Goal: Task Accomplishment & Management: Use online tool/utility

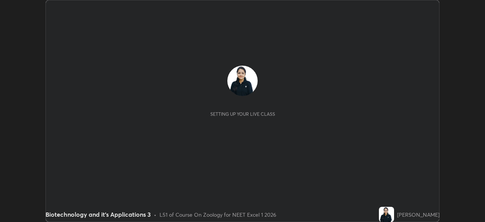
scroll to position [222, 485]
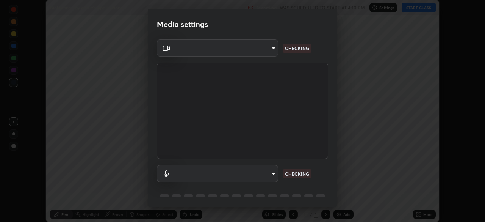
type input "4cdb2335677a50284d4d52bfea2454a8eb2b8fde0954bdd1b922a39853c109bf"
click at [272, 174] on body "Erase all Biotechnology and it’s Applications 3 Recording WAS SCHEDULED TO STAR…" at bounding box center [242, 111] width 485 height 222
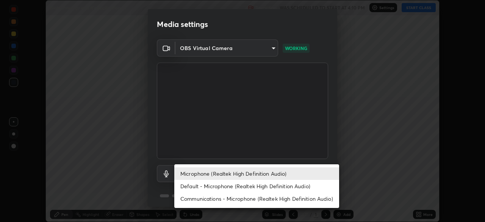
click at [270, 186] on li "Default - Microphone (Realtek High Definition Audio)" at bounding box center [256, 186] width 165 height 13
type input "default"
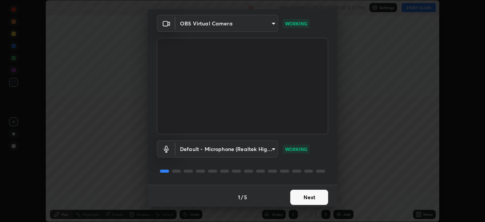
scroll to position [27, 0]
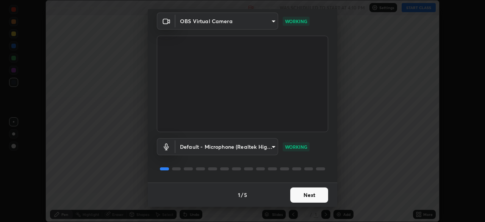
click at [317, 195] on button "Next" at bounding box center [310, 194] width 38 height 15
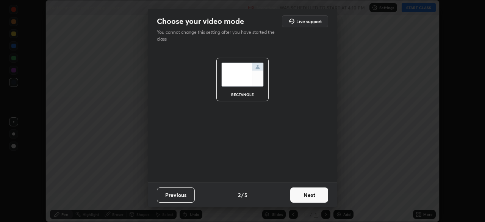
click at [316, 196] on button "Next" at bounding box center [310, 194] width 38 height 15
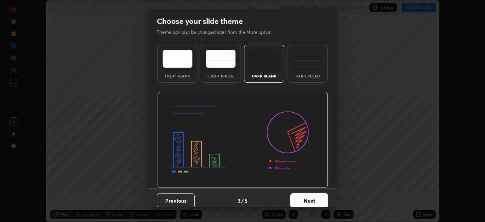
click at [317, 197] on button "Next" at bounding box center [310, 200] width 38 height 15
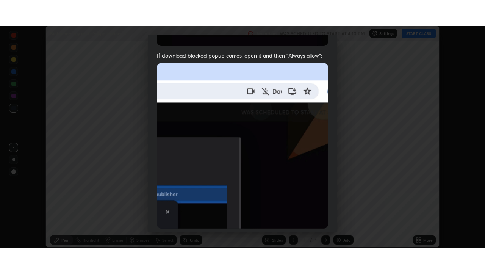
scroll to position [182, 0]
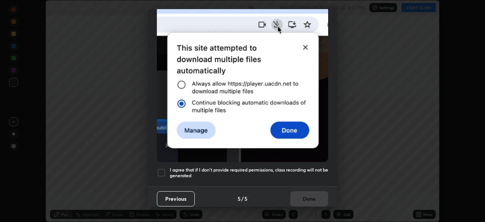
click at [310, 167] on h5 "I agree that if I don't provide required permissions, class recording will not …" at bounding box center [249, 173] width 159 height 12
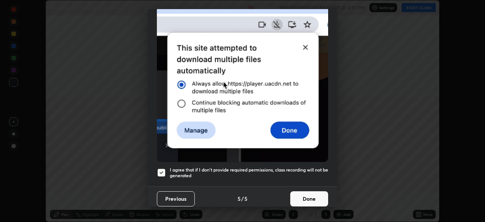
click at [307, 196] on button "Done" at bounding box center [310, 198] width 38 height 15
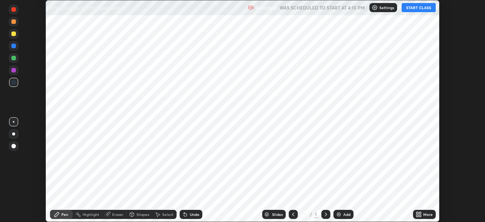
click at [418, 8] on button "START CLASS" at bounding box center [419, 7] width 34 height 9
click at [420, 213] on icon at bounding box center [420, 213] width 2 height 2
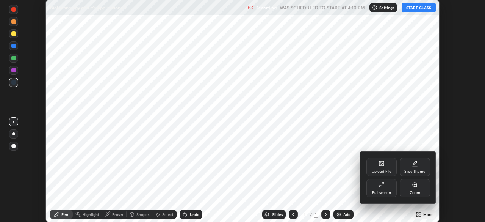
click at [389, 188] on div "Full screen" at bounding box center [382, 188] width 30 height 18
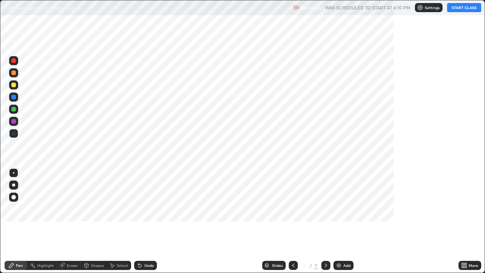
scroll to position [273, 485]
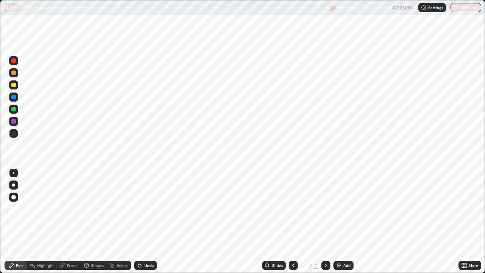
click at [347, 221] on div "Add" at bounding box center [347, 266] width 7 height 4
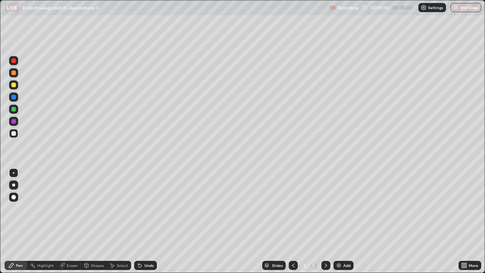
click at [14, 73] on div at bounding box center [13, 73] width 5 height 5
click at [142, 221] on div "Undo" at bounding box center [145, 265] width 23 height 9
click at [140, 221] on icon at bounding box center [139, 265] width 3 height 3
click at [13, 137] on div at bounding box center [13, 133] width 9 height 9
click at [16, 84] on div at bounding box center [13, 84] width 9 height 9
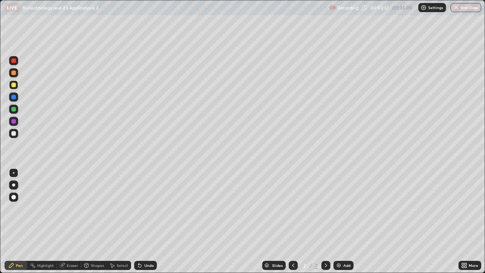
click at [17, 133] on div at bounding box center [13, 133] width 9 height 9
click at [14, 88] on div at bounding box center [13, 84] width 9 height 9
click at [16, 138] on div at bounding box center [13, 133] width 9 height 12
click at [14, 108] on div at bounding box center [13, 109] width 5 height 5
click at [14, 186] on div at bounding box center [13, 185] width 3 height 3
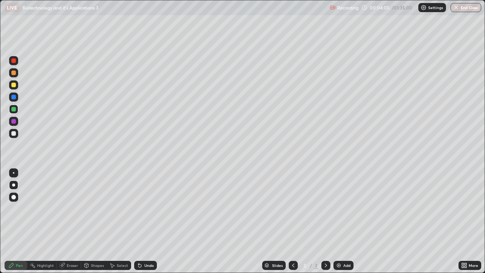
click at [17, 98] on div at bounding box center [13, 97] width 9 height 9
click at [15, 201] on div at bounding box center [13, 197] width 9 height 9
click at [17, 136] on div at bounding box center [13, 133] width 9 height 9
click at [85, 221] on icon at bounding box center [87, 265] width 4 height 5
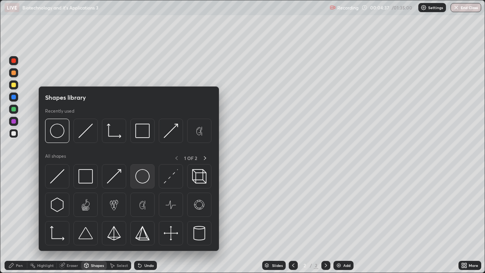
click at [139, 182] on img at bounding box center [142, 176] width 14 height 14
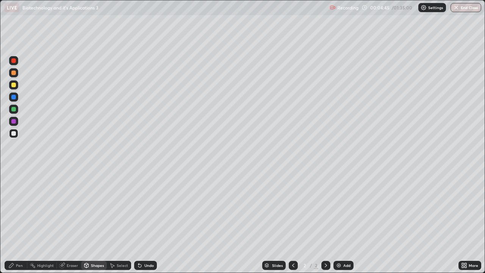
click at [141, 221] on icon at bounding box center [140, 265] width 6 height 6
click at [90, 221] on div "Shapes" at bounding box center [94, 265] width 26 height 9
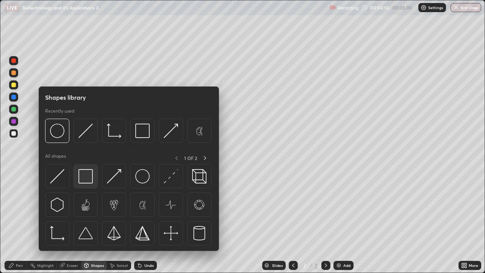
click at [86, 186] on div at bounding box center [86, 176] width 24 height 24
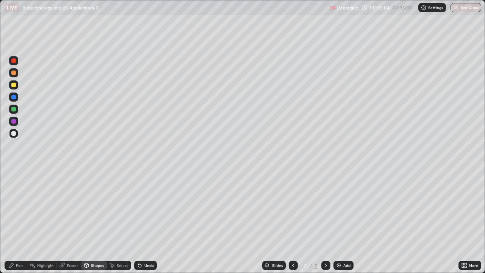
click at [19, 221] on div "Pen" at bounding box center [19, 266] width 7 height 4
click at [16, 174] on div at bounding box center [13, 172] width 9 height 9
click at [112, 221] on icon at bounding box center [113, 266] width 4 height 5
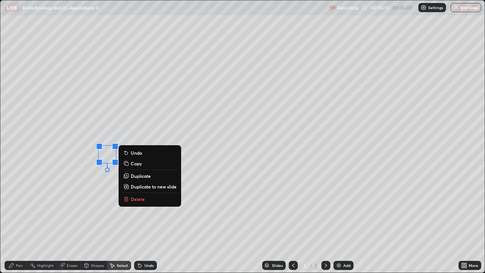
click at [134, 176] on p "Duplicate" at bounding box center [141, 176] width 20 height 6
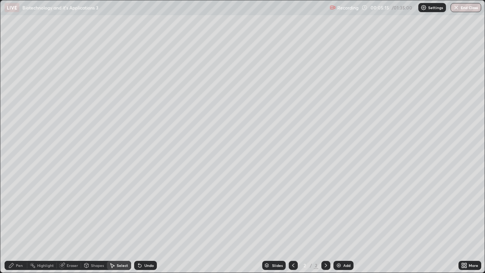
click at [138, 221] on icon at bounding box center [138, 264] width 1 height 1
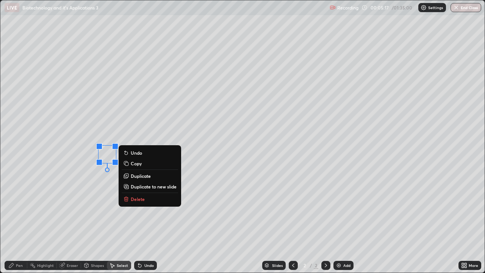
click at [135, 175] on p "Duplicate" at bounding box center [141, 176] width 20 height 6
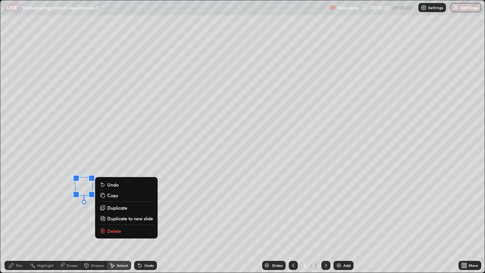
click at [20, 221] on div "Pen" at bounding box center [19, 266] width 7 height 4
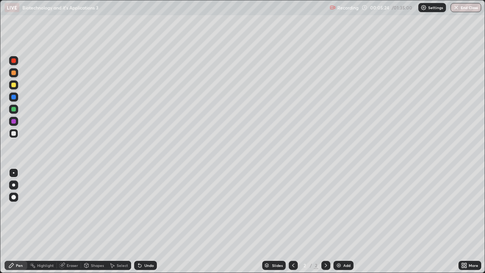
click at [14, 110] on div at bounding box center [13, 109] width 5 height 5
click at [14, 196] on div at bounding box center [13, 197] width 5 height 5
click at [110, 221] on icon at bounding box center [112, 265] width 6 height 6
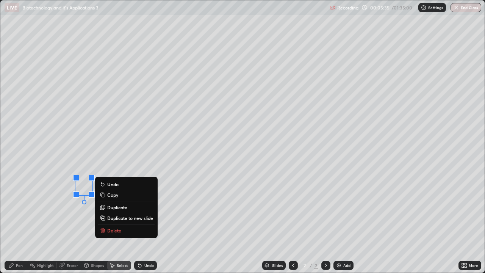
click at [116, 207] on p "Duplicate" at bounding box center [117, 207] width 20 height 6
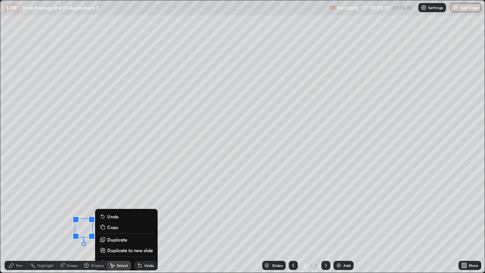
click at [92, 221] on div "Shapes" at bounding box center [97, 266] width 13 height 4
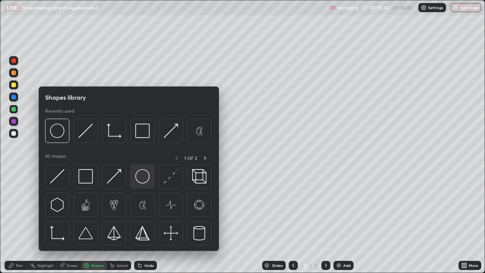
click at [136, 180] on img at bounding box center [142, 176] width 14 height 14
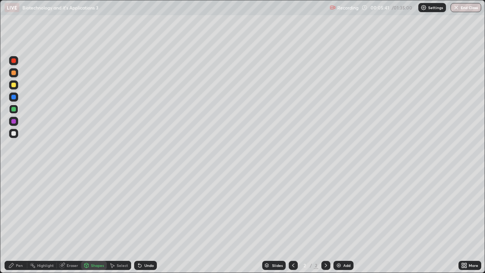
click at [14, 133] on div at bounding box center [13, 133] width 5 height 5
click at [14, 84] on div at bounding box center [13, 85] width 5 height 5
click at [114, 221] on icon at bounding box center [113, 266] width 4 height 5
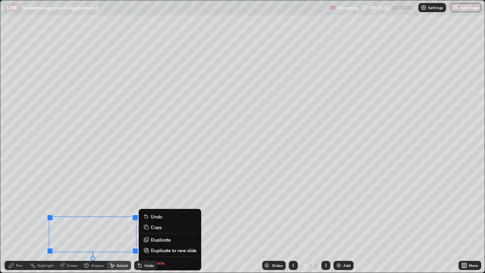
click at [19, 221] on div "Pen" at bounding box center [19, 266] width 7 height 4
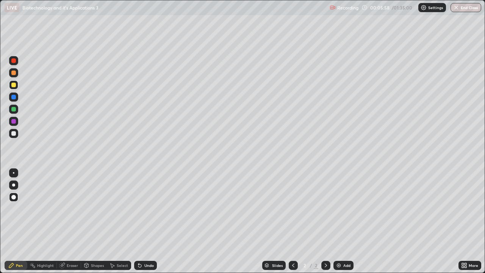
click at [115, 221] on div "Select" at bounding box center [119, 265] width 24 height 9
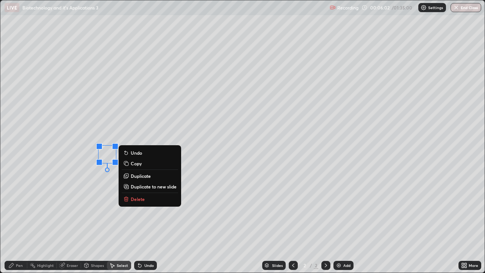
click at [138, 176] on p "Duplicate" at bounding box center [141, 176] width 20 height 6
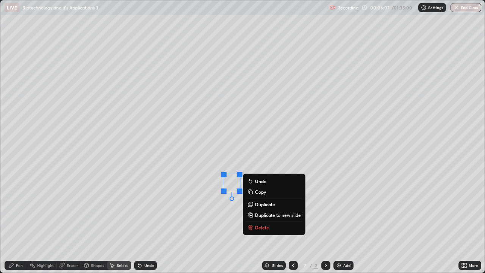
click at [18, 221] on div "Pen" at bounding box center [19, 266] width 7 height 4
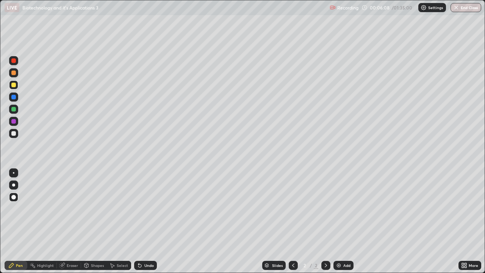
click at [14, 97] on div at bounding box center [13, 97] width 5 height 5
click at [118, 221] on div "Select" at bounding box center [119, 265] width 24 height 9
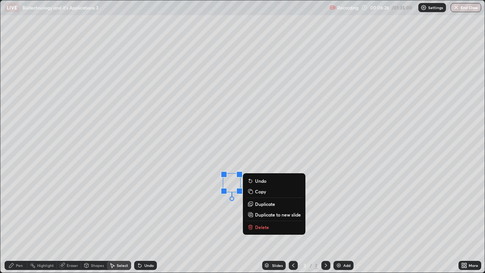
click at [258, 204] on p "Duplicate" at bounding box center [265, 204] width 20 height 6
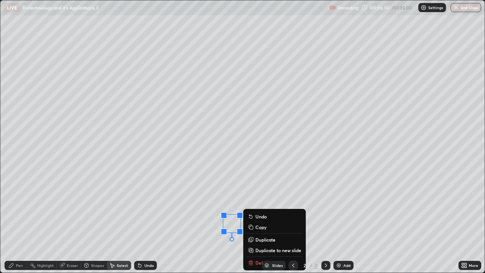
click at [20, 221] on div "Pen" at bounding box center [19, 266] width 7 height 4
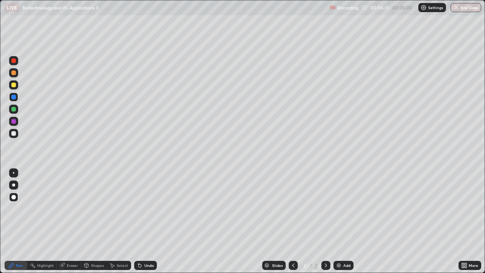
click at [14, 85] on div at bounding box center [13, 85] width 5 height 5
click at [146, 221] on div "Undo" at bounding box center [148, 266] width 9 height 4
click at [99, 221] on div "Shapes" at bounding box center [97, 266] width 13 height 4
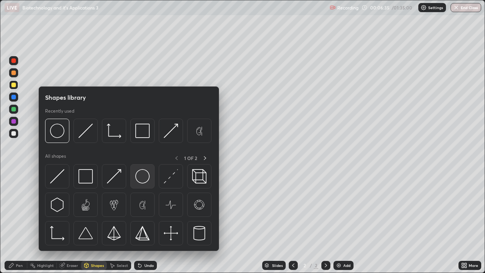
click at [137, 182] on img at bounding box center [142, 176] width 14 height 14
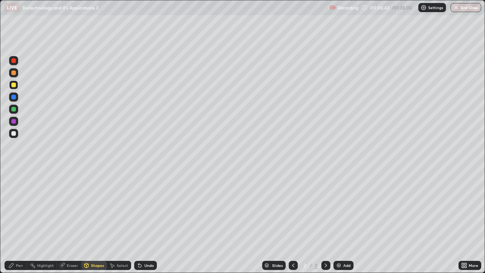
click at [113, 221] on icon at bounding box center [113, 266] width 4 height 5
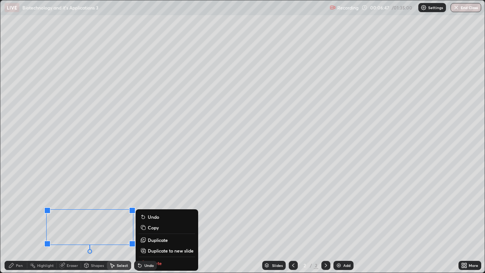
click at [13, 221] on icon at bounding box center [11, 265] width 6 height 6
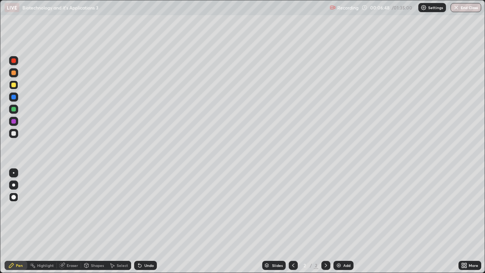
click at [19, 136] on div at bounding box center [14, 133] width 12 height 12
click at [14, 174] on div at bounding box center [13, 172] width 9 height 9
click at [154, 221] on div "Undo" at bounding box center [145, 265] width 23 height 9
click at [139, 221] on icon at bounding box center [139, 265] width 3 height 3
click at [143, 221] on div "Undo" at bounding box center [145, 265] width 23 height 9
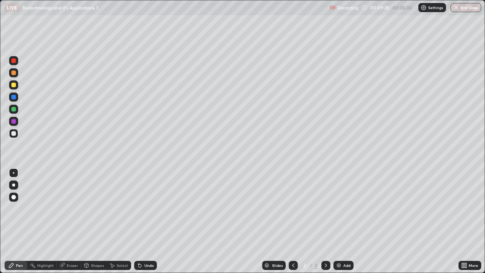
click at [112, 221] on icon at bounding box center [113, 266] width 4 height 5
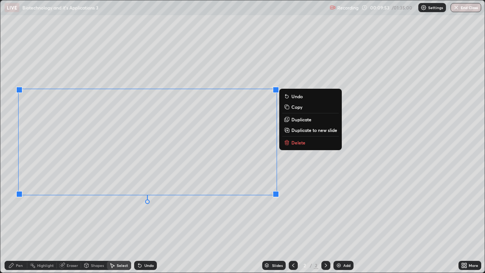
click at [23, 221] on div "Pen" at bounding box center [16, 265] width 23 height 9
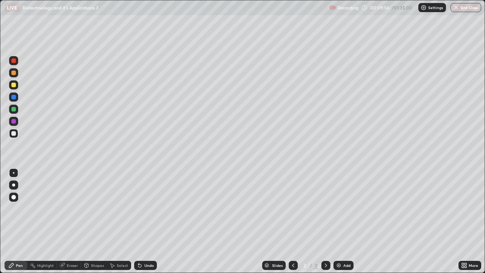
click at [14, 88] on div at bounding box center [13, 84] width 9 height 9
click at [14, 137] on div at bounding box center [13, 133] width 9 height 9
click at [14, 111] on div at bounding box center [13, 109] width 5 height 5
click at [86, 221] on icon at bounding box center [87, 264] width 4 height 1
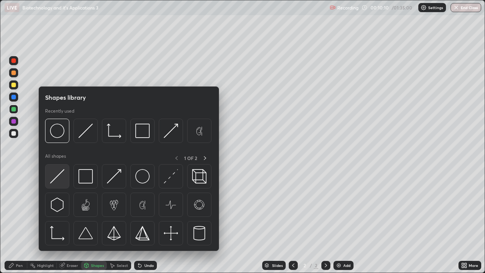
click at [61, 187] on div at bounding box center [57, 176] width 24 height 24
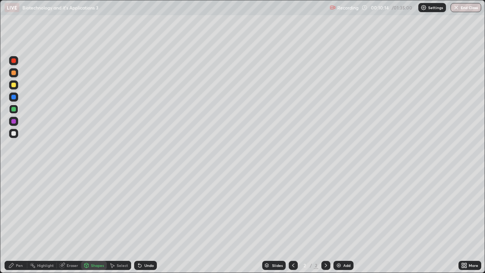
click at [138, 221] on icon at bounding box center [139, 265] width 3 height 3
click at [17, 221] on div "Pen" at bounding box center [16, 265] width 23 height 9
click at [14, 198] on div at bounding box center [13, 197] width 5 height 5
click at [88, 221] on icon at bounding box center [87, 265] width 4 height 5
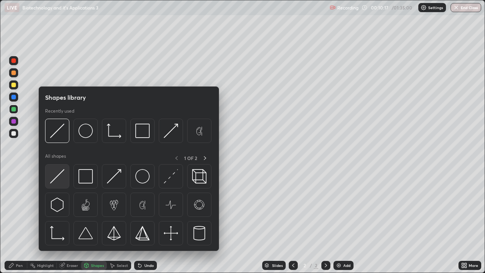
click at [62, 187] on div at bounding box center [57, 176] width 24 height 24
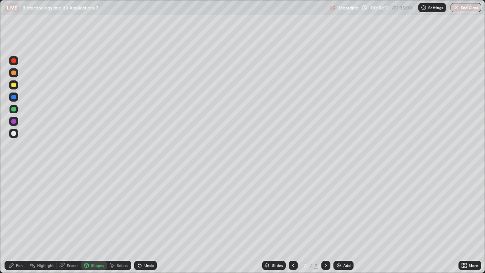
click at [19, 221] on div "Pen" at bounding box center [16, 265] width 23 height 9
click at [15, 135] on div at bounding box center [13, 133] width 5 height 5
click at [14, 86] on div at bounding box center [13, 85] width 5 height 5
click at [16, 74] on div at bounding box center [13, 73] width 5 height 5
click at [14, 176] on div at bounding box center [13, 172] width 9 height 9
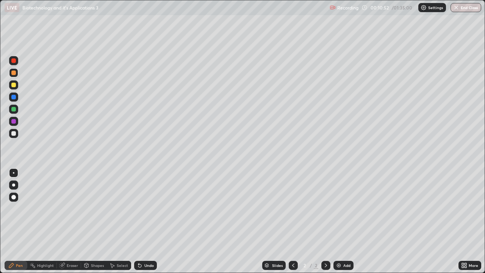
click at [17, 64] on div at bounding box center [13, 60] width 9 height 9
click at [14, 102] on div at bounding box center [13, 97] width 9 height 12
click at [15, 197] on div at bounding box center [13, 197] width 5 height 5
click at [14, 71] on div at bounding box center [13, 73] width 5 height 5
click at [14, 173] on div at bounding box center [14, 173] width 2 height 2
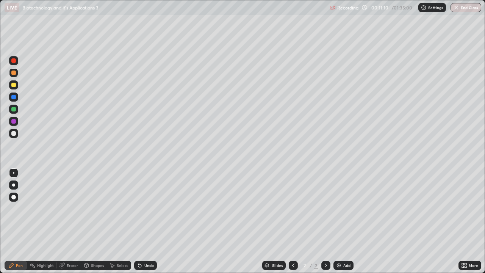
click at [16, 174] on div at bounding box center [13, 172] width 9 height 9
click at [14, 133] on div at bounding box center [13, 133] width 5 height 5
click at [14, 85] on div at bounding box center [13, 85] width 5 height 5
click at [151, 221] on div "Undo" at bounding box center [148, 266] width 9 height 4
click at [154, 221] on div "Undo" at bounding box center [145, 265] width 23 height 9
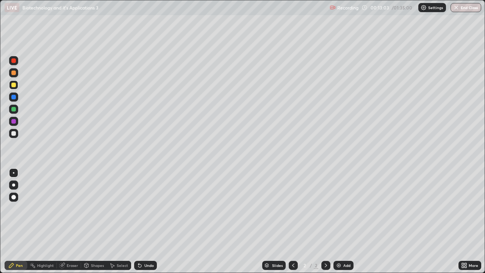
click at [13, 135] on div at bounding box center [13, 133] width 5 height 5
click at [151, 221] on div "Undo" at bounding box center [148, 266] width 9 height 4
click at [118, 221] on div "Select" at bounding box center [122, 266] width 11 height 4
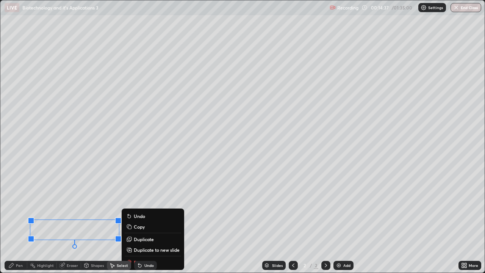
click at [134, 221] on p "Duplicate" at bounding box center [144, 239] width 20 height 6
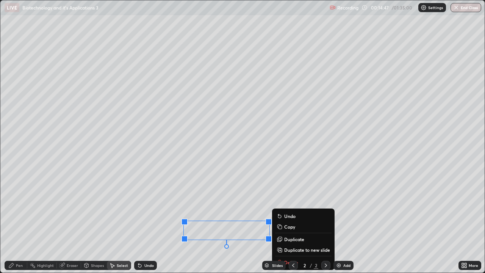
click at [283, 221] on button "Duplicate" at bounding box center [303, 239] width 57 height 9
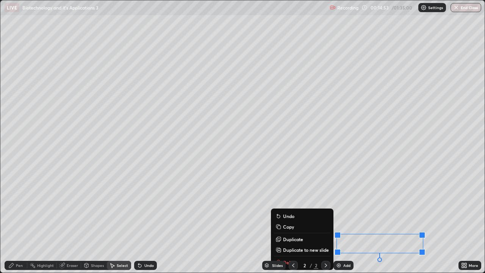
click at [69, 221] on div "Eraser" at bounding box center [72, 266] width 11 height 4
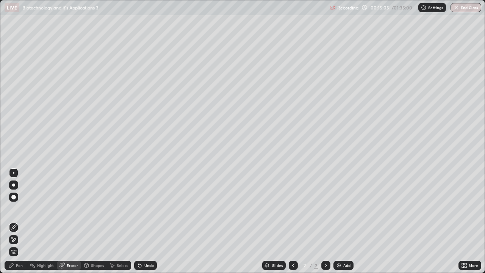
click at [23, 221] on div "Pen" at bounding box center [16, 265] width 23 height 9
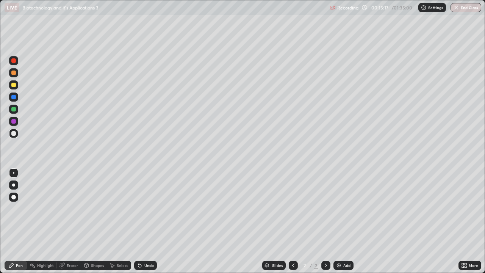
click at [14, 73] on div at bounding box center [13, 73] width 5 height 5
click at [17, 136] on div at bounding box center [13, 133] width 9 height 9
click at [77, 221] on div "Eraser" at bounding box center [72, 266] width 11 height 4
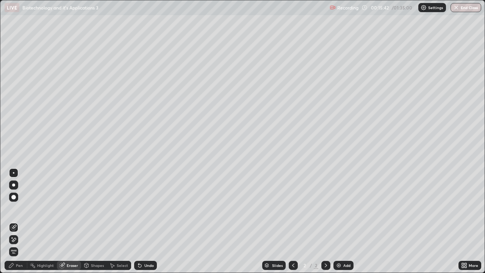
click at [18, 221] on div "Pen" at bounding box center [19, 266] width 7 height 4
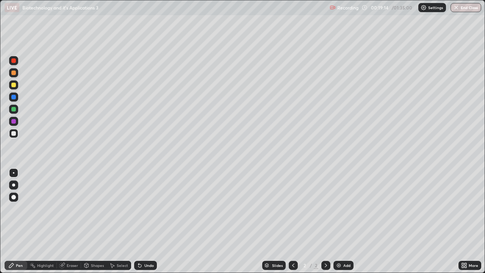
click at [338, 221] on img at bounding box center [339, 265] width 6 height 6
click at [17, 75] on div at bounding box center [13, 72] width 9 height 9
click at [15, 137] on div at bounding box center [13, 133] width 9 height 9
click at [112, 221] on icon at bounding box center [112, 265] width 6 height 6
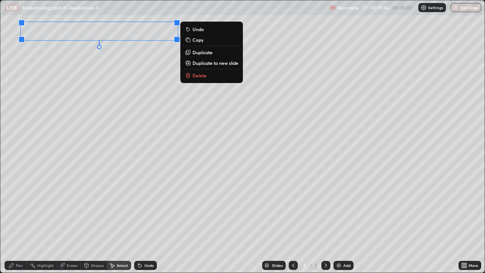
click at [21, 221] on div "Pen" at bounding box center [19, 266] width 7 height 4
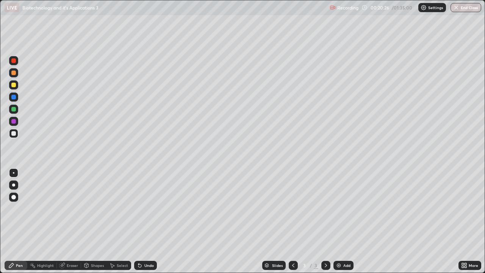
click at [122, 221] on div "Select" at bounding box center [122, 266] width 11 height 4
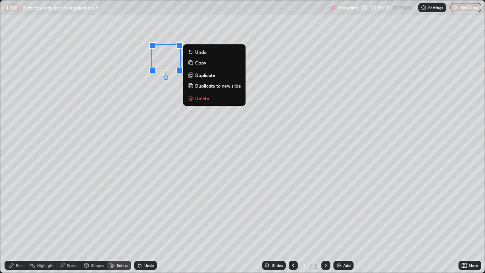
click at [22, 221] on div "Pen" at bounding box center [19, 266] width 7 height 4
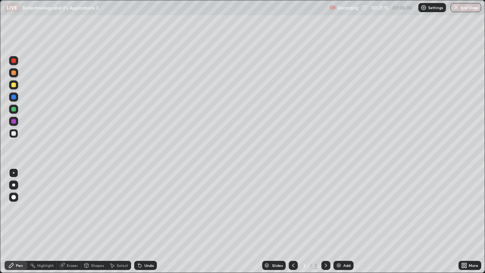
click at [141, 221] on icon at bounding box center [140, 265] width 6 height 6
click at [14, 85] on div at bounding box center [13, 85] width 5 height 5
click at [146, 221] on div "Undo" at bounding box center [148, 266] width 9 height 4
click at [14, 135] on div at bounding box center [13, 133] width 5 height 5
click at [69, 221] on div "Eraser" at bounding box center [72, 266] width 11 height 4
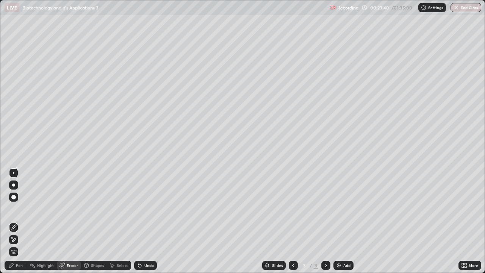
click at [18, 221] on div "Pen" at bounding box center [19, 266] width 7 height 4
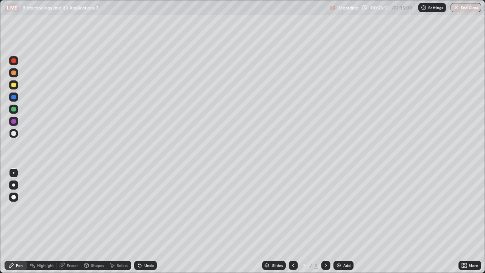
click at [72, 221] on div "Eraser" at bounding box center [72, 266] width 11 height 4
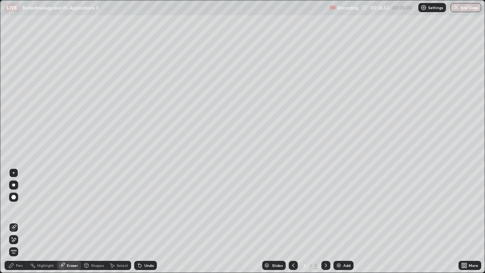
click at [21, 221] on div "Pen" at bounding box center [19, 266] width 7 height 4
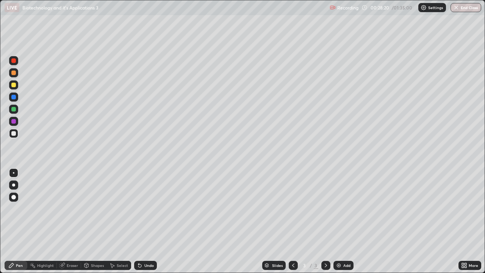
click at [346, 221] on div "Add" at bounding box center [347, 266] width 7 height 4
click at [148, 221] on div "Undo" at bounding box center [148, 266] width 9 height 4
click at [152, 221] on div "Undo" at bounding box center [148, 266] width 9 height 4
click at [147, 221] on div "Undo" at bounding box center [148, 266] width 9 height 4
click at [75, 221] on div "Eraser" at bounding box center [72, 266] width 11 height 4
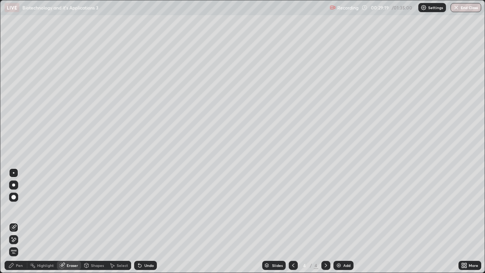
click at [19, 221] on div "Pen" at bounding box center [19, 266] width 7 height 4
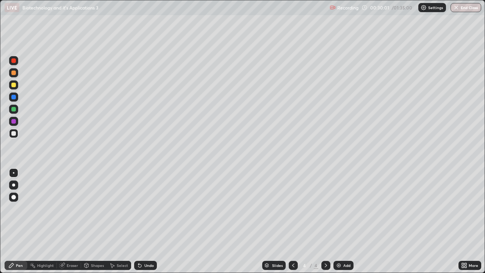
click at [115, 221] on icon at bounding box center [112, 265] width 6 height 6
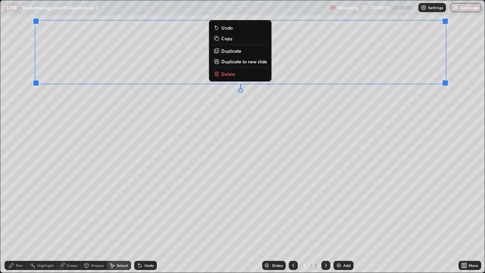
click at [19, 221] on div "Pen" at bounding box center [19, 266] width 7 height 4
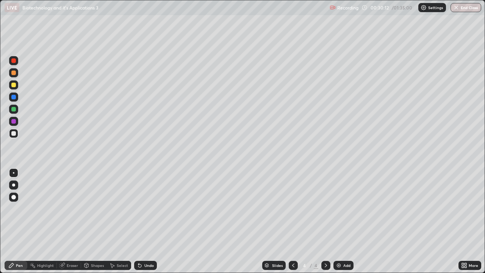
click at [15, 86] on div at bounding box center [13, 85] width 5 height 5
click at [139, 221] on icon at bounding box center [140, 265] width 6 height 6
click at [143, 221] on div "Undo" at bounding box center [145, 265] width 23 height 9
click at [13, 137] on div at bounding box center [13, 133] width 9 height 9
click at [139, 221] on icon at bounding box center [139, 265] width 3 height 3
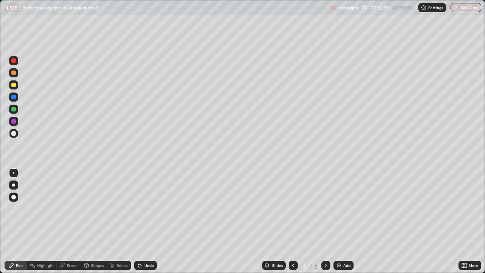
click at [16, 85] on div at bounding box center [13, 85] width 5 height 5
click at [16, 134] on div at bounding box center [13, 133] width 9 height 9
click at [154, 221] on div "Undo" at bounding box center [145, 265] width 23 height 9
click at [16, 88] on div at bounding box center [13, 84] width 9 height 9
click at [16, 134] on div at bounding box center [13, 133] width 9 height 9
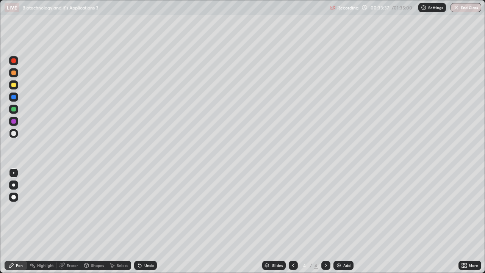
click at [71, 221] on div "Eraser" at bounding box center [72, 266] width 11 height 4
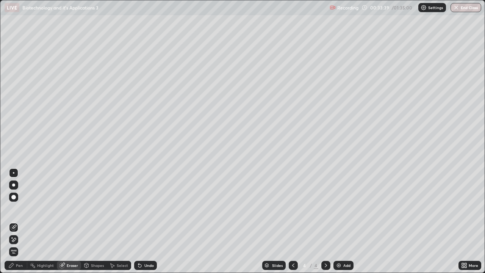
click at [20, 221] on div "Pen" at bounding box center [19, 266] width 7 height 4
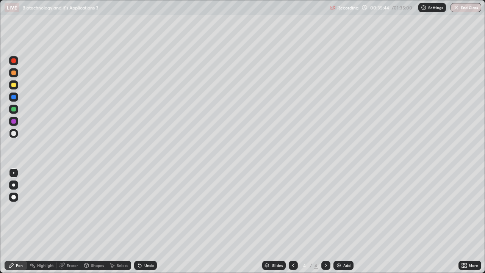
click at [151, 221] on div "Undo" at bounding box center [148, 266] width 9 height 4
click at [152, 221] on div "Undo" at bounding box center [148, 266] width 9 height 4
click at [151, 221] on div "Undo" at bounding box center [148, 266] width 9 height 4
click at [119, 221] on div "Select" at bounding box center [119, 265] width 24 height 9
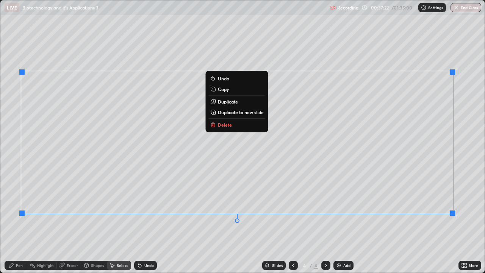
click at [24, 221] on div "Pen" at bounding box center [16, 265] width 23 height 9
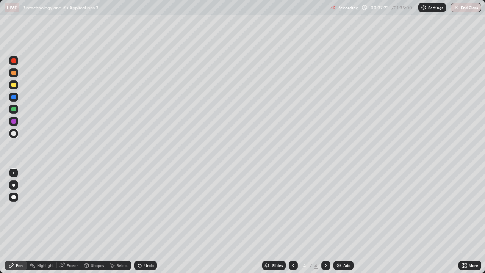
click at [15, 110] on div at bounding box center [13, 109] width 5 height 5
click at [13, 134] on div at bounding box center [13, 133] width 5 height 5
click at [149, 221] on div "Undo" at bounding box center [148, 266] width 9 height 4
click at [14, 85] on div at bounding box center [13, 85] width 5 height 5
click at [140, 221] on icon at bounding box center [140, 265] width 6 height 6
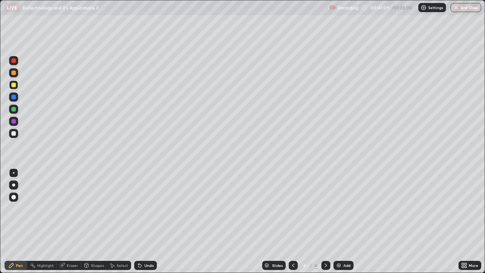
click at [16, 137] on div at bounding box center [13, 133] width 9 height 9
click at [137, 221] on icon at bounding box center [140, 265] width 6 height 6
click at [138, 221] on icon at bounding box center [139, 265] width 3 height 3
click at [139, 221] on icon at bounding box center [139, 265] width 3 height 3
click at [14, 61] on div at bounding box center [13, 60] width 5 height 5
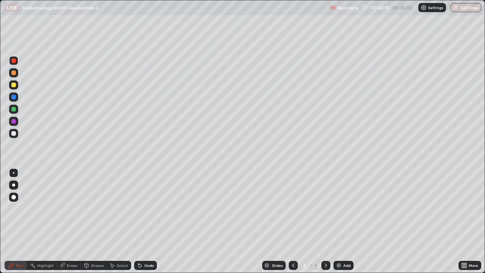
click at [14, 138] on div at bounding box center [13, 133] width 9 height 12
click at [144, 221] on div "Undo" at bounding box center [148, 266] width 9 height 4
click at [341, 221] on img at bounding box center [339, 265] width 6 height 6
click at [294, 221] on icon at bounding box center [294, 265] width 6 height 6
click at [325, 221] on icon at bounding box center [326, 265] width 6 height 6
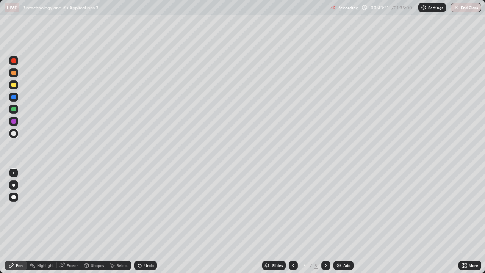
click at [14, 85] on div at bounding box center [13, 85] width 5 height 5
click at [14, 136] on div at bounding box center [13, 133] width 9 height 9
click at [149, 221] on div "Undo" at bounding box center [145, 265] width 23 height 9
click at [152, 221] on div "Undo" at bounding box center [145, 265] width 23 height 9
click at [151, 221] on div "Undo" at bounding box center [148, 266] width 9 height 4
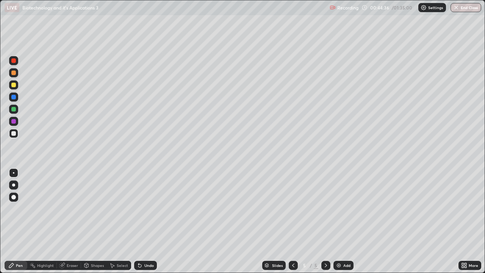
click at [120, 221] on div "Select" at bounding box center [122, 266] width 11 height 4
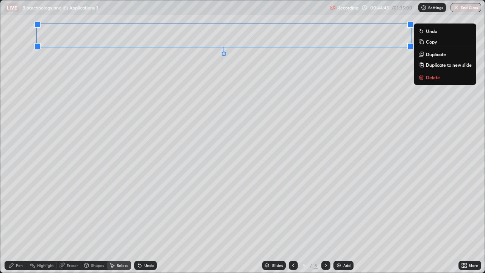
click at [94, 221] on div "Shapes" at bounding box center [97, 266] width 13 height 4
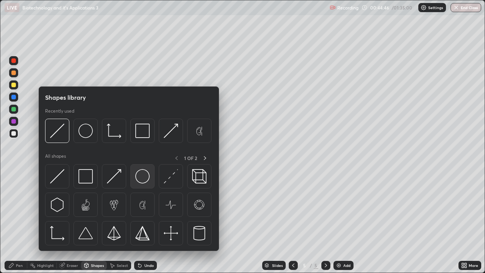
click at [137, 186] on div at bounding box center [142, 176] width 24 height 24
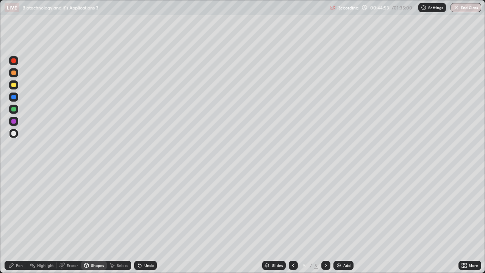
click at [139, 221] on icon at bounding box center [139, 265] width 3 height 3
click at [122, 221] on div "Select" at bounding box center [119, 265] width 24 height 9
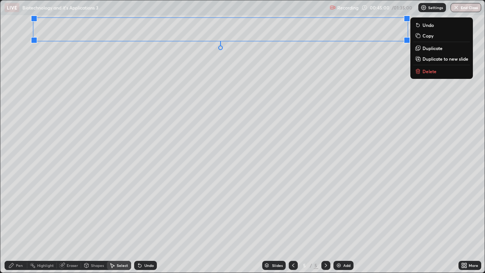
click at [95, 221] on div "Shapes" at bounding box center [97, 266] width 13 height 4
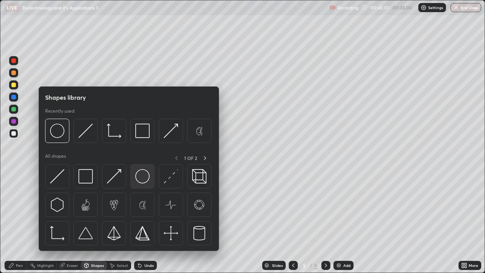
click at [142, 181] on img at bounding box center [142, 176] width 14 height 14
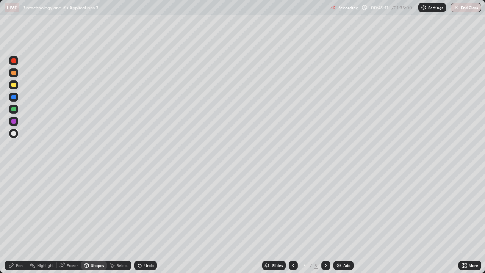
click at [22, 221] on div "Pen" at bounding box center [19, 266] width 7 height 4
click at [16, 88] on div at bounding box center [13, 84] width 9 height 9
click at [15, 186] on div at bounding box center [13, 185] width 9 height 9
click at [88, 221] on icon at bounding box center [87, 265] width 4 height 5
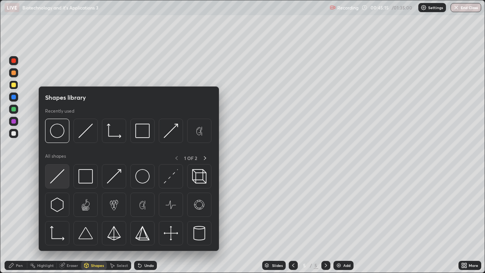
click at [65, 185] on div at bounding box center [57, 176] width 24 height 24
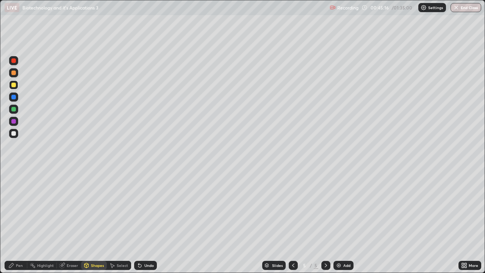
click at [91, 221] on div "Shapes" at bounding box center [97, 266] width 13 height 4
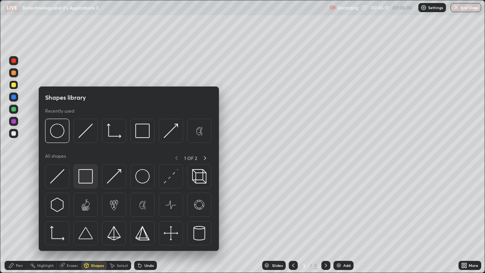
click at [88, 186] on div at bounding box center [86, 176] width 24 height 24
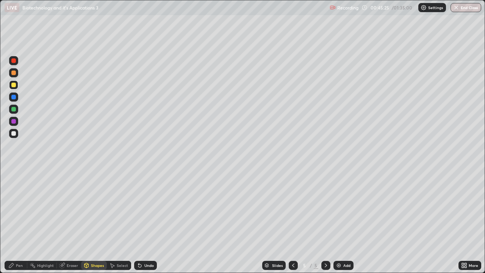
click at [75, 221] on div "Eraser" at bounding box center [72, 266] width 11 height 4
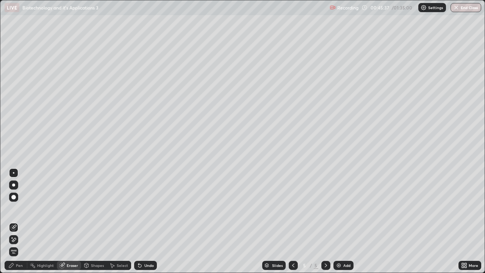
click at [98, 221] on div "Shapes" at bounding box center [97, 266] width 13 height 4
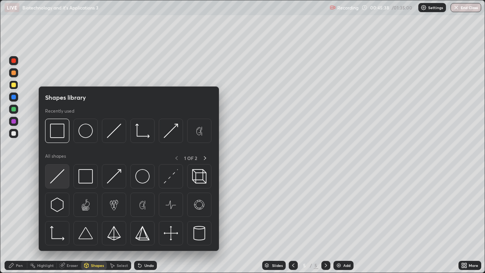
click at [64, 187] on div at bounding box center [57, 176] width 24 height 24
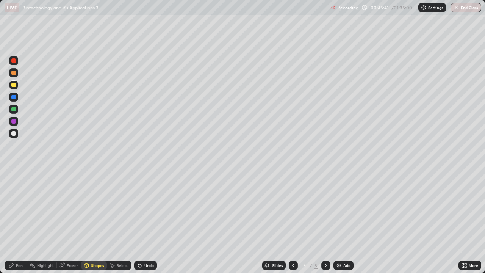
click at [141, 221] on icon at bounding box center [140, 265] width 6 height 6
click at [142, 221] on div "Undo" at bounding box center [145, 265] width 23 height 9
click at [138, 221] on icon at bounding box center [139, 265] width 3 height 3
click at [144, 221] on div "Undo" at bounding box center [148, 266] width 9 height 4
click at [73, 221] on div "Eraser" at bounding box center [72, 266] width 11 height 4
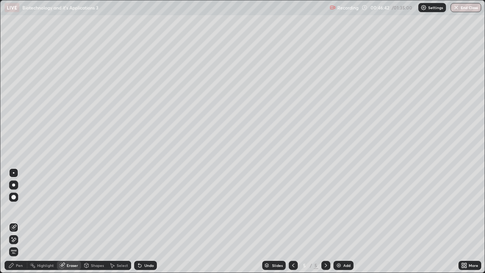
click at [18, 221] on div "Pen" at bounding box center [19, 266] width 7 height 4
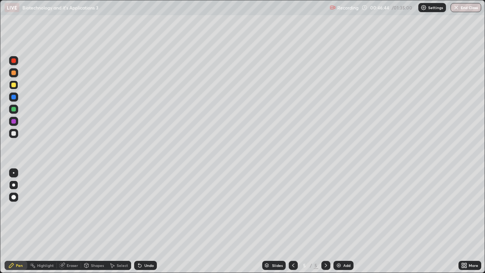
click at [16, 133] on div at bounding box center [13, 133] width 9 height 9
click at [121, 221] on div "Select" at bounding box center [122, 266] width 11 height 4
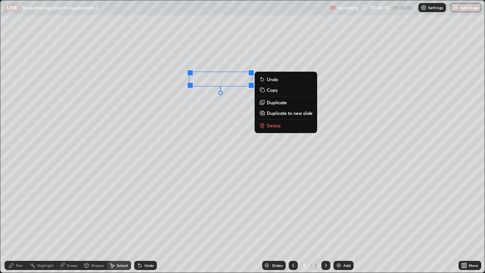
click at [266, 103] on button "Duplicate" at bounding box center [286, 102] width 57 height 9
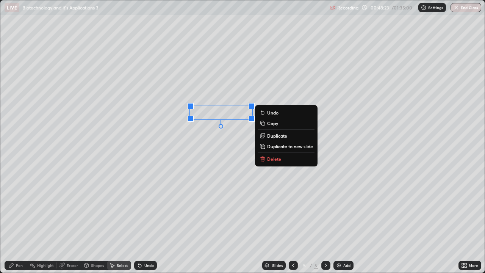
click at [75, 221] on div "Eraser" at bounding box center [72, 266] width 11 height 4
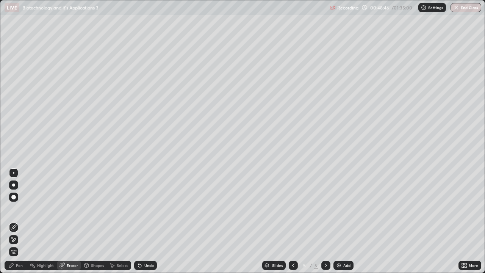
click at [119, 221] on div "Select" at bounding box center [122, 266] width 11 height 4
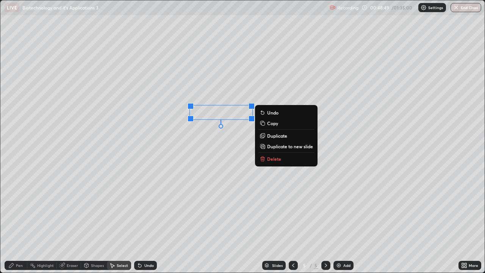
click at [272, 138] on p "Duplicate" at bounding box center [277, 136] width 20 height 6
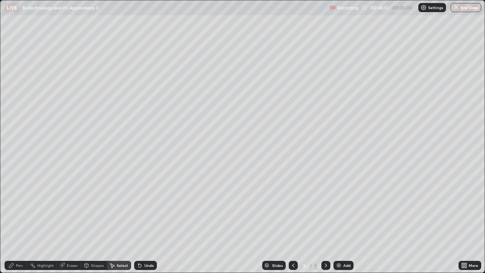
click at [144, 221] on div "Undo" at bounding box center [145, 265] width 23 height 9
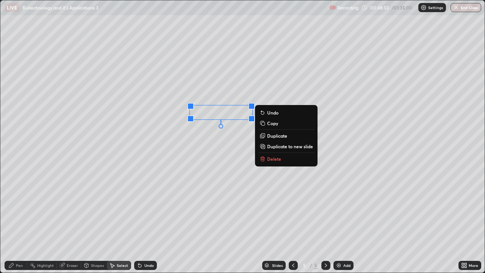
click at [269, 137] on p "Duplicate" at bounding box center [277, 136] width 20 height 6
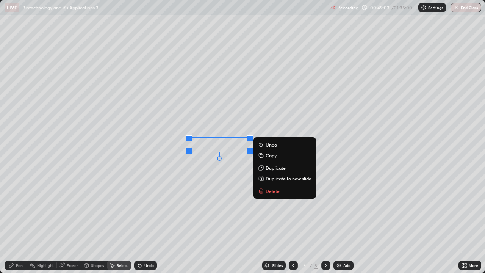
click at [75, 221] on div "Eraser" at bounding box center [72, 266] width 11 height 4
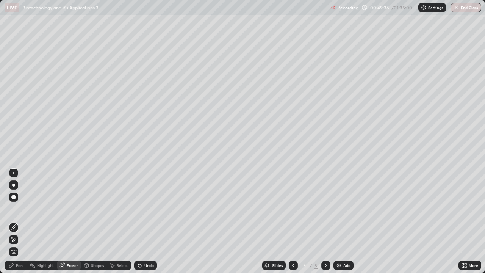
click at [22, 221] on div "Pen" at bounding box center [19, 266] width 7 height 4
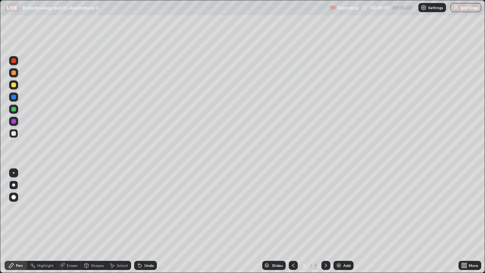
click at [16, 100] on div at bounding box center [13, 97] width 9 height 9
click at [90, 221] on div "Shapes" at bounding box center [94, 265] width 26 height 9
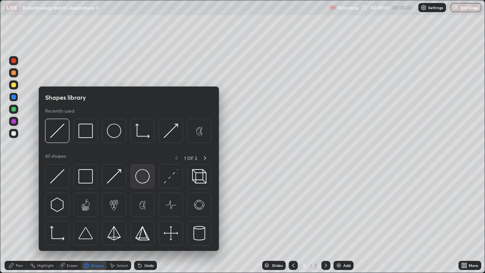
click at [135, 179] on img at bounding box center [142, 176] width 14 height 14
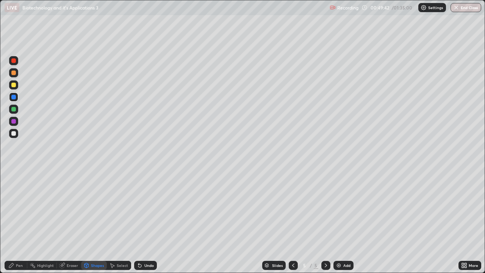
click at [20, 221] on div "Pen" at bounding box center [19, 266] width 7 height 4
click at [93, 221] on div "Shapes" at bounding box center [94, 265] width 26 height 9
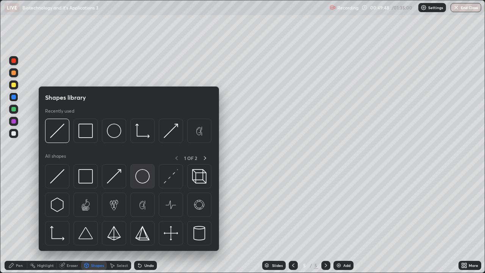
click at [147, 184] on div at bounding box center [142, 176] width 24 height 24
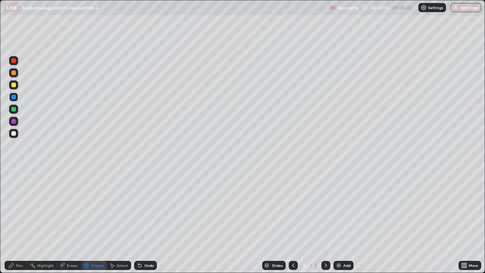
click at [22, 221] on div "Pen" at bounding box center [19, 266] width 7 height 4
click at [120, 221] on div "Select" at bounding box center [122, 266] width 11 height 4
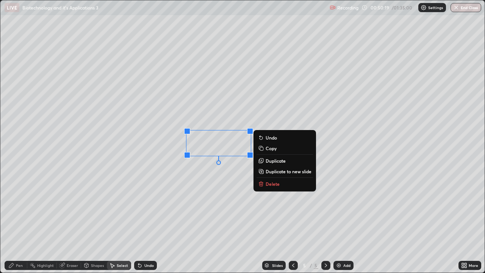
click at [264, 162] on icon at bounding box center [261, 161] width 6 height 6
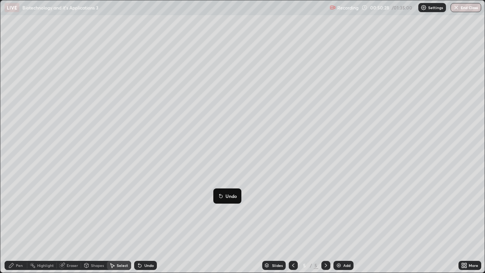
click at [22, 221] on div "Pen" at bounding box center [16, 265] width 23 height 9
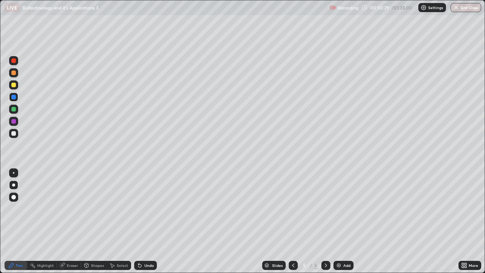
click at [14, 110] on div at bounding box center [13, 109] width 5 height 5
click at [15, 198] on div at bounding box center [13, 197] width 5 height 5
click at [91, 221] on div "Shapes" at bounding box center [97, 266] width 13 height 4
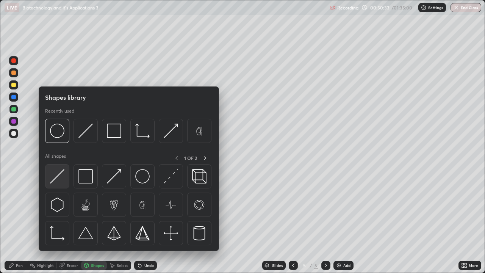
click at [60, 186] on div at bounding box center [57, 176] width 24 height 24
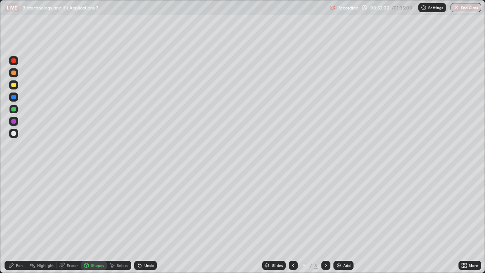
click at [15, 137] on div at bounding box center [13, 133] width 9 height 9
click at [19, 221] on div "Pen" at bounding box center [19, 266] width 7 height 4
click at [146, 221] on div "Undo" at bounding box center [148, 266] width 9 height 4
click at [17, 173] on div at bounding box center [13, 172] width 9 height 9
click at [14, 88] on div at bounding box center [13, 84] width 9 height 9
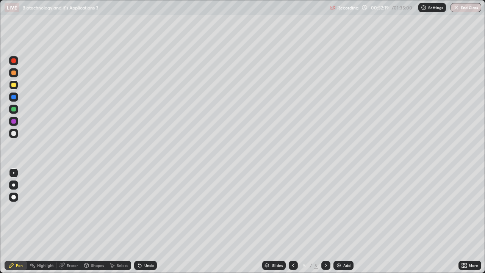
click at [148, 221] on div "Undo" at bounding box center [145, 265] width 23 height 9
click at [15, 137] on div at bounding box center [13, 133] width 9 height 9
click at [140, 221] on icon at bounding box center [140, 265] width 6 height 6
click at [16, 124] on div at bounding box center [13, 121] width 9 height 9
click at [17, 134] on div at bounding box center [13, 133] width 9 height 9
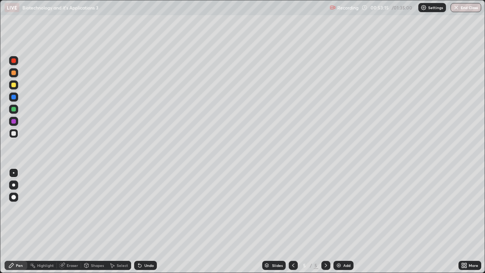
click at [16, 89] on div at bounding box center [13, 84] width 9 height 9
click at [150, 221] on div "Undo" at bounding box center [148, 266] width 9 height 4
click at [14, 134] on div at bounding box center [13, 133] width 5 height 5
click at [145, 221] on div "Undo" at bounding box center [148, 266] width 9 height 4
click at [16, 94] on div at bounding box center [13, 97] width 9 height 9
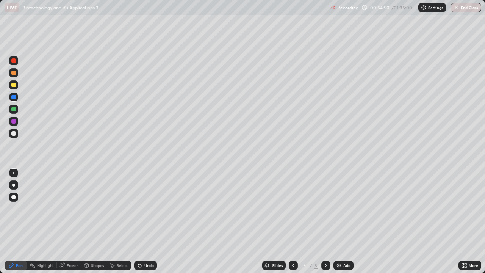
click at [14, 85] on div at bounding box center [13, 85] width 5 height 5
click at [19, 136] on div at bounding box center [14, 133] width 12 height 12
click at [151, 221] on div "Undo" at bounding box center [148, 266] width 9 height 4
click at [15, 123] on div at bounding box center [13, 121] width 5 height 5
click at [16, 134] on div at bounding box center [13, 133] width 9 height 9
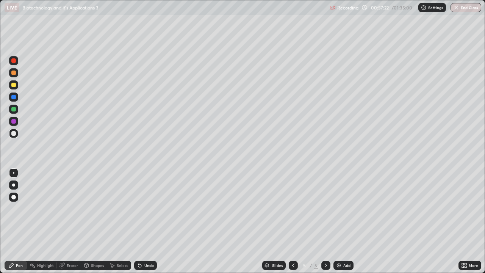
click at [155, 221] on div "Undo" at bounding box center [145, 265] width 23 height 9
click at [149, 221] on div "Undo" at bounding box center [148, 266] width 9 height 4
click at [152, 221] on div "Undo" at bounding box center [145, 265] width 23 height 9
click at [149, 221] on div "Undo" at bounding box center [145, 265] width 23 height 9
click at [149, 221] on div "Undo" at bounding box center [148, 266] width 9 height 4
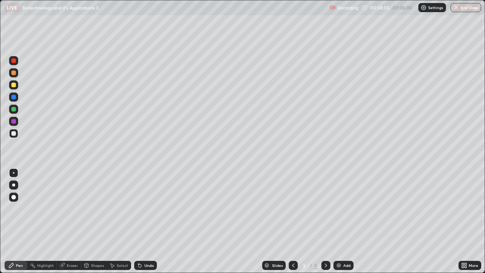
click at [16, 123] on div at bounding box center [13, 121] width 9 height 9
click at [13, 137] on div at bounding box center [13, 133] width 9 height 9
click at [16, 87] on div at bounding box center [13, 84] width 9 height 9
click at [16, 132] on div at bounding box center [13, 133] width 9 height 9
click at [16, 63] on div at bounding box center [13, 60] width 9 height 9
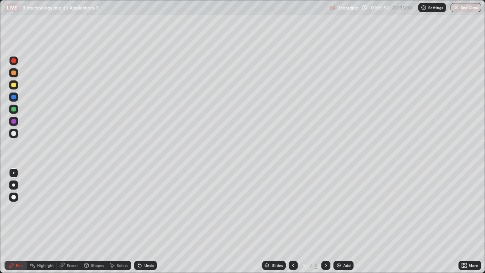
click at [346, 221] on div "Add" at bounding box center [347, 266] width 7 height 4
click at [14, 73] on div at bounding box center [13, 73] width 5 height 5
click at [17, 133] on div at bounding box center [13, 133] width 9 height 9
click at [16, 88] on div at bounding box center [13, 84] width 9 height 9
click at [147, 221] on div "Undo" at bounding box center [148, 266] width 9 height 4
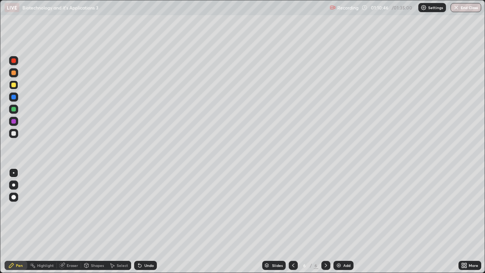
click at [150, 221] on div "Undo" at bounding box center [148, 266] width 9 height 4
click at [149, 221] on div "Undo" at bounding box center [148, 266] width 9 height 4
click at [14, 138] on div at bounding box center [13, 133] width 9 height 9
click at [139, 221] on icon at bounding box center [139, 265] width 3 height 3
click at [119, 221] on div "Select" at bounding box center [122, 266] width 11 height 4
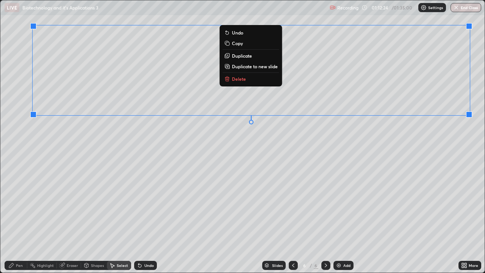
click at [20, 221] on div "Pen" at bounding box center [19, 266] width 7 height 4
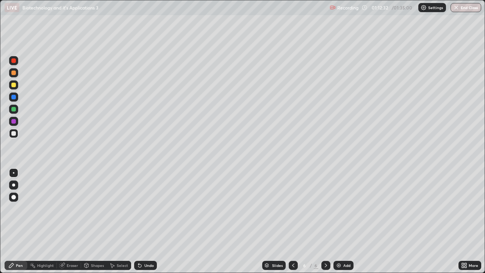
click at [141, 221] on icon at bounding box center [140, 265] width 6 height 6
click at [76, 221] on div "Eraser" at bounding box center [72, 266] width 11 height 4
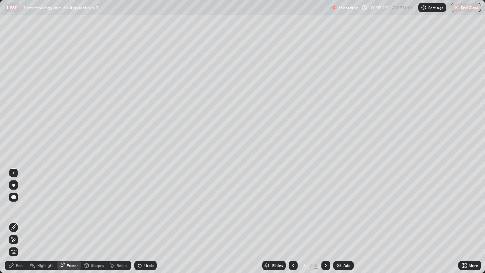
click at [19, 221] on div "Pen" at bounding box center [19, 266] width 7 height 4
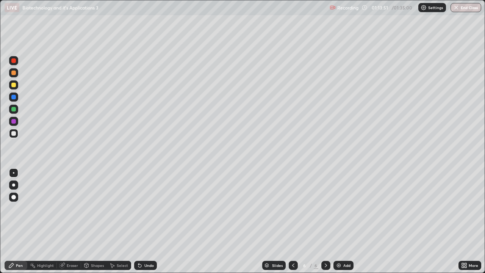
click at [15, 86] on div at bounding box center [13, 85] width 5 height 5
click at [15, 136] on div at bounding box center [13, 133] width 9 height 9
click at [15, 87] on div at bounding box center [13, 85] width 5 height 5
click at [142, 221] on div "Undo" at bounding box center [145, 265] width 23 height 9
click at [16, 133] on div at bounding box center [13, 133] width 5 height 5
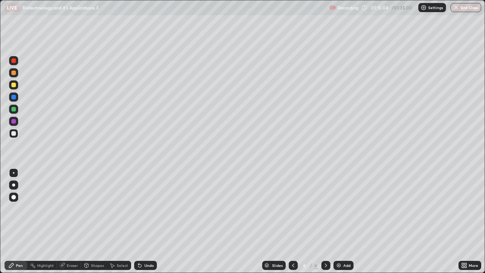
click at [153, 221] on div "Undo" at bounding box center [145, 265] width 23 height 9
click at [14, 87] on div at bounding box center [13, 85] width 5 height 5
click at [16, 137] on div at bounding box center [13, 133] width 9 height 9
click at [341, 221] on img at bounding box center [339, 265] width 6 height 6
click at [15, 85] on div at bounding box center [13, 85] width 5 height 5
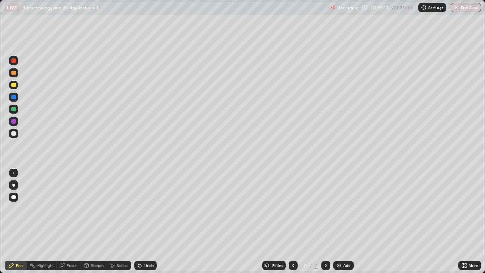
click at [16, 135] on div at bounding box center [13, 133] width 9 height 9
click at [74, 221] on div "Eraser" at bounding box center [72, 266] width 11 height 4
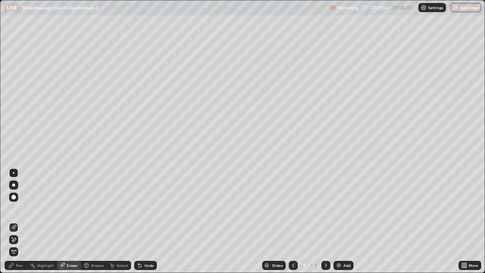
click at [20, 221] on div "Pen" at bounding box center [19, 266] width 7 height 4
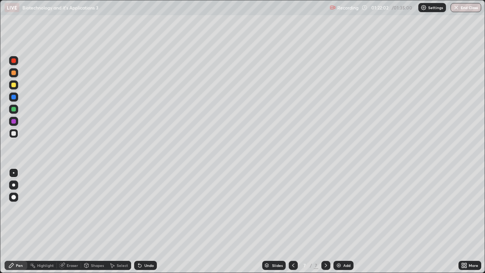
click at [143, 221] on div "Undo" at bounding box center [145, 265] width 23 height 9
click at [14, 61] on div at bounding box center [13, 60] width 5 height 5
click at [148, 221] on div "Undo" at bounding box center [148, 266] width 9 height 4
click at [149, 221] on div "Undo" at bounding box center [148, 266] width 9 height 4
click at [148, 221] on div "Undo" at bounding box center [148, 266] width 9 height 4
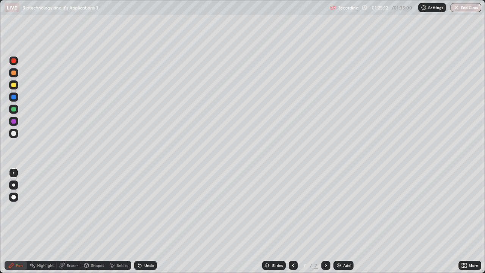
click at [151, 221] on div "Undo" at bounding box center [148, 266] width 9 height 4
click at [464, 7] on button "End Class" at bounding box center [467, 7] width 30 height 9
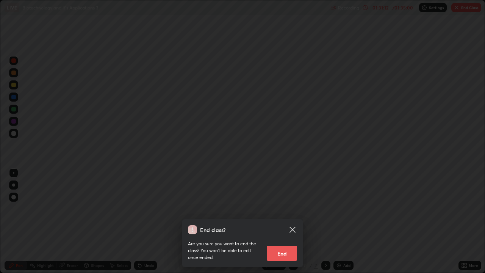
click at [287, 221] on button "End" at bounding box center [282, 253] width 30 height 15
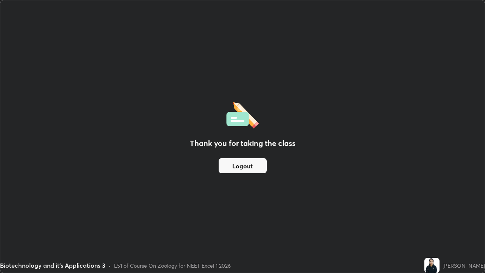
click at [258, 167] on button "Logout" at bounding box center [243, 165] width 48 height 15
